Goal: Task Accomplishment & Management: Use online tool/utility

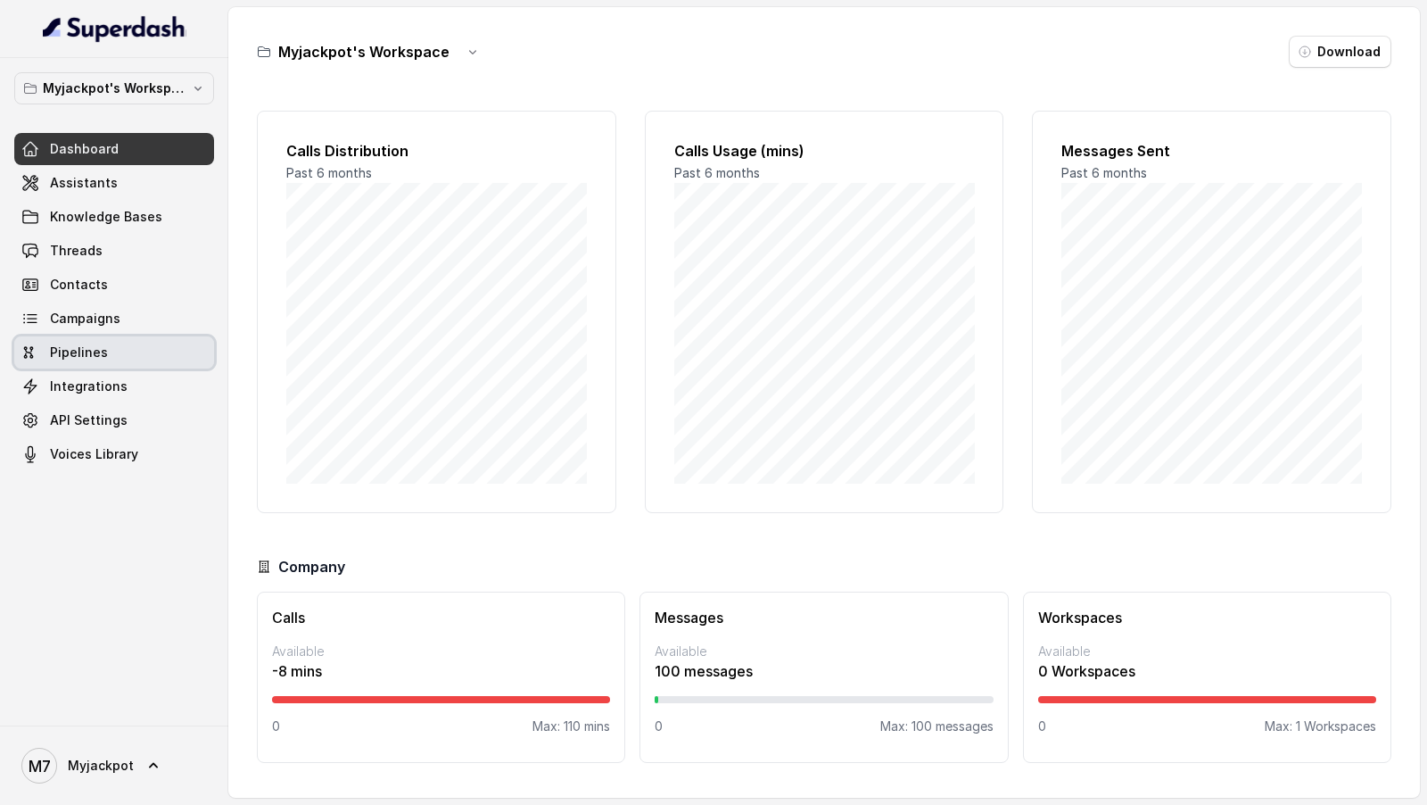
click at [131, 347] on link "Pipelines" at bounding box center [114, 352] width 200 height 32
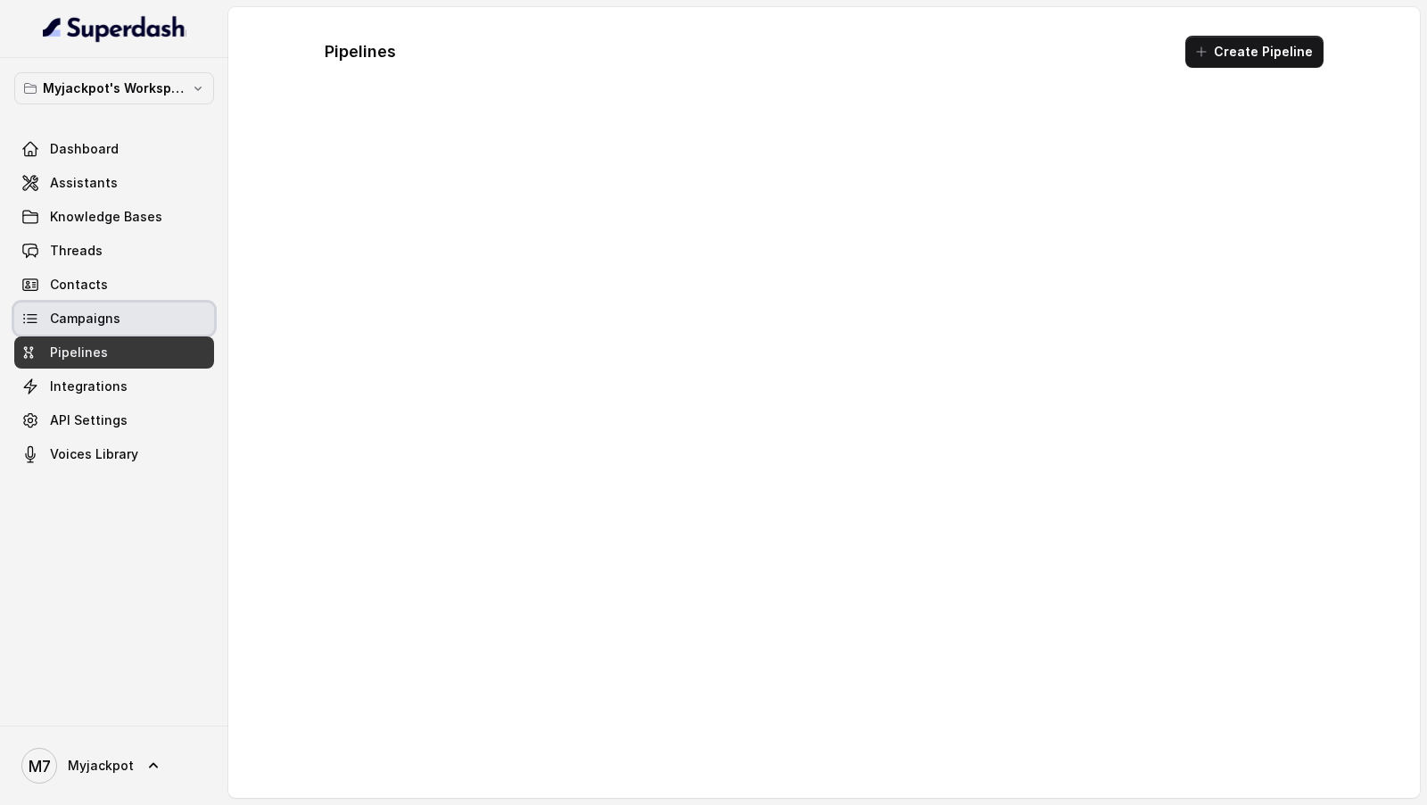
click at [134, 311] on link "Campaigns" at bounding box center [114, 318] width 200 height 32
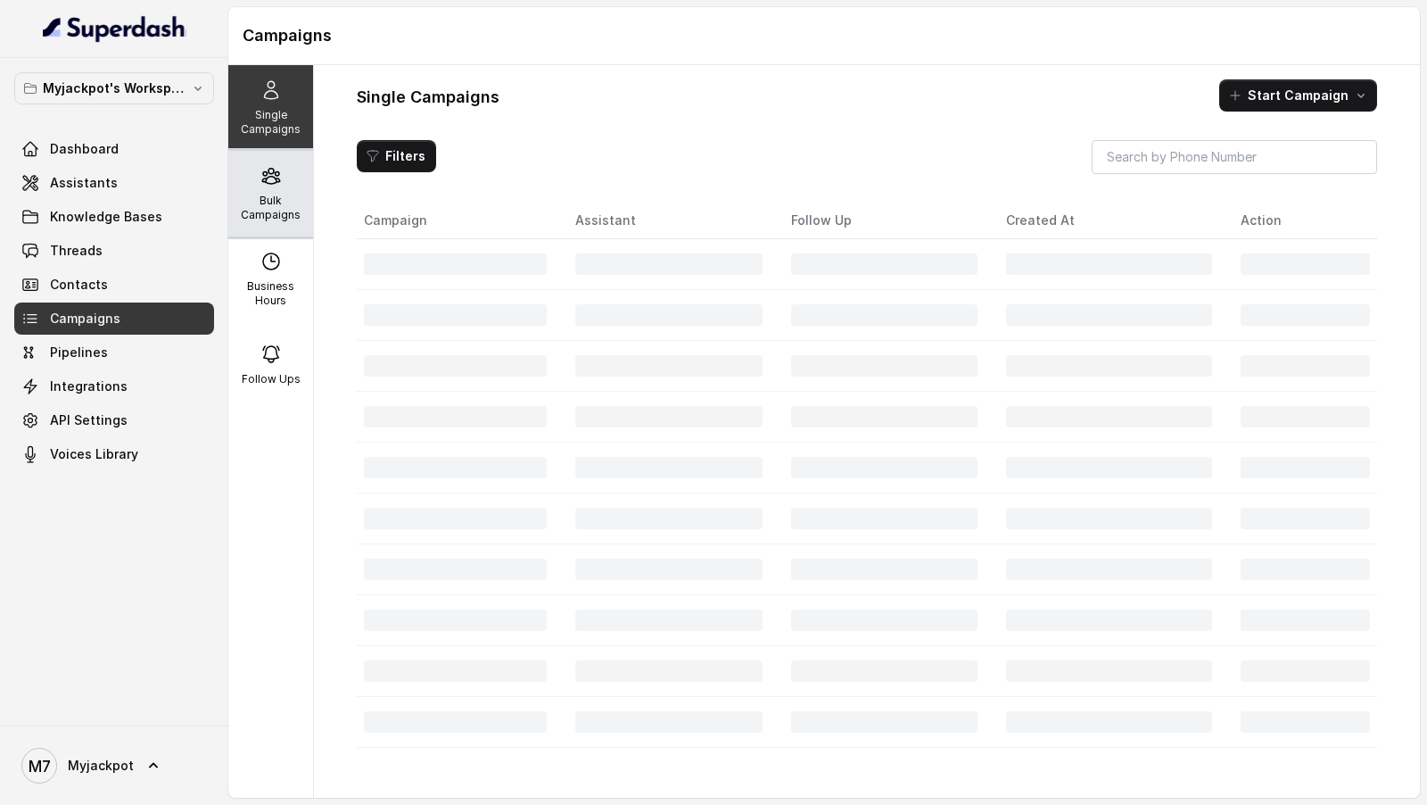
click at [287, 188] on div "Bulk Campaigns" at bounding box center [270, 194] width 85 height 86
